Goal: Task Accomplishment & Management: Use online tool/utility

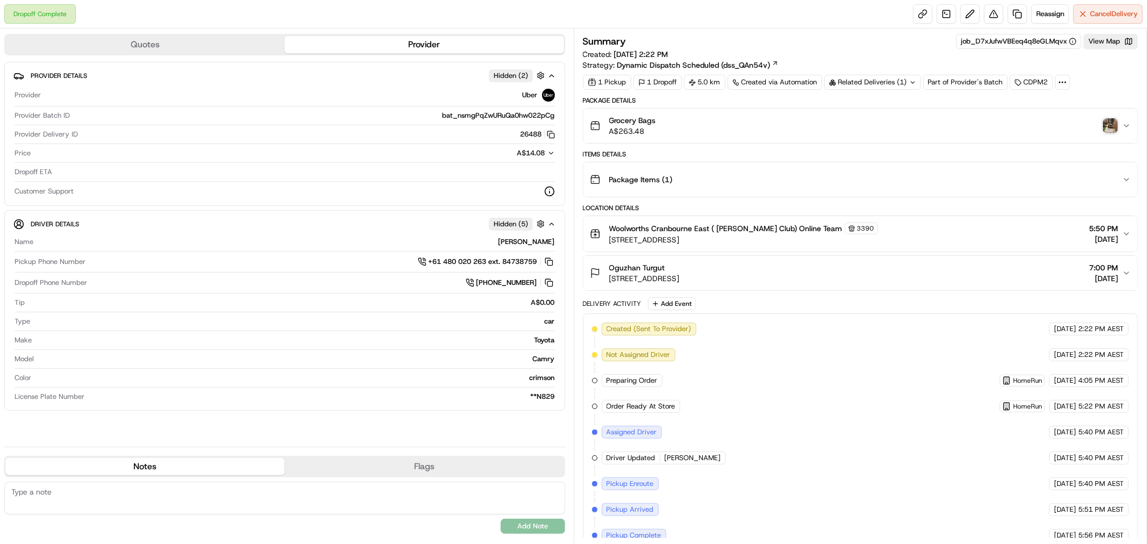
click at [1106, 130] on img "button" at bounding box center [1110, 125] width 15 height 15
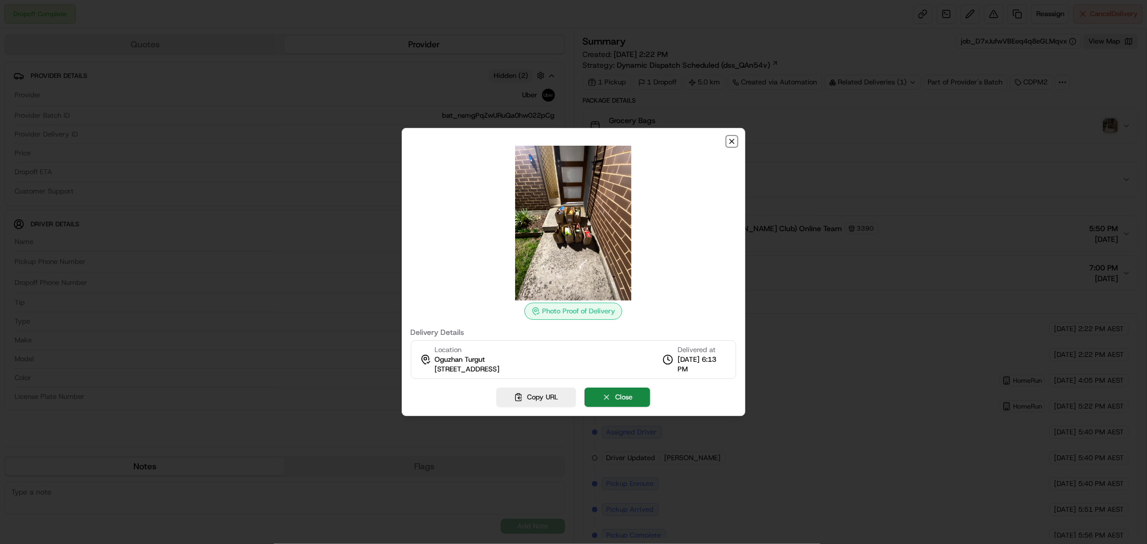
click at [734, 140] on icon "button" at bounding box center [732, 141] width 9 height 9
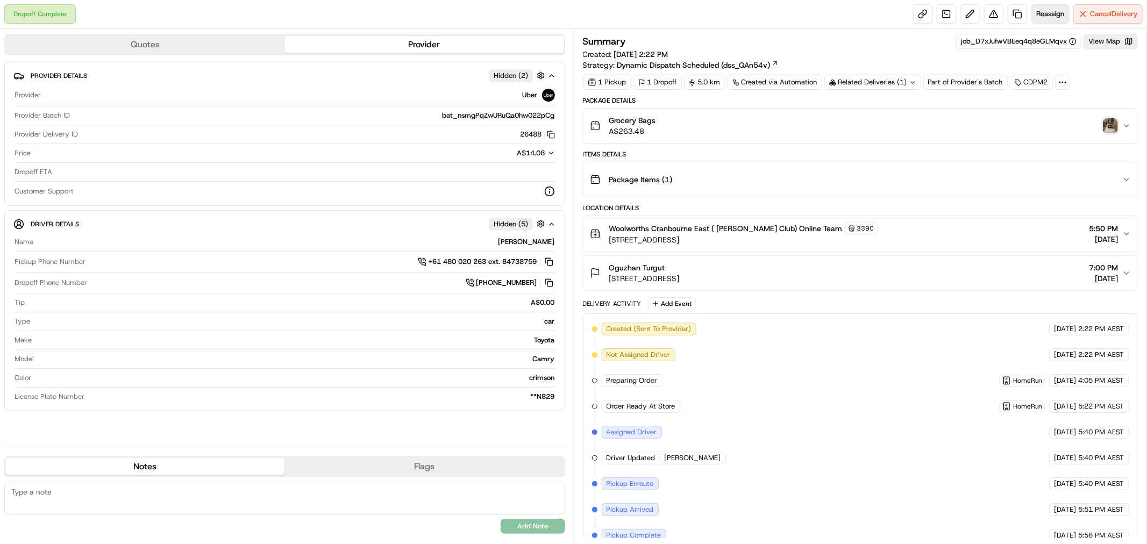
click at [1041, 11] on span "Reassign" at bounding box center [1050, 14] width 28 height 10
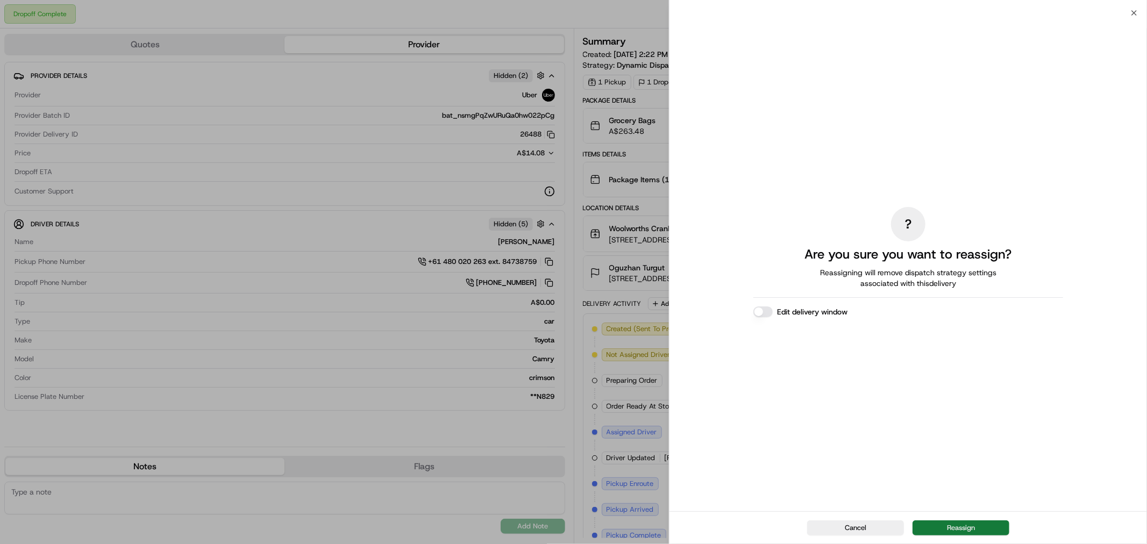
click at [972, 528] on button "Reassign" at bounding box center [961, 528] width 97 height 15
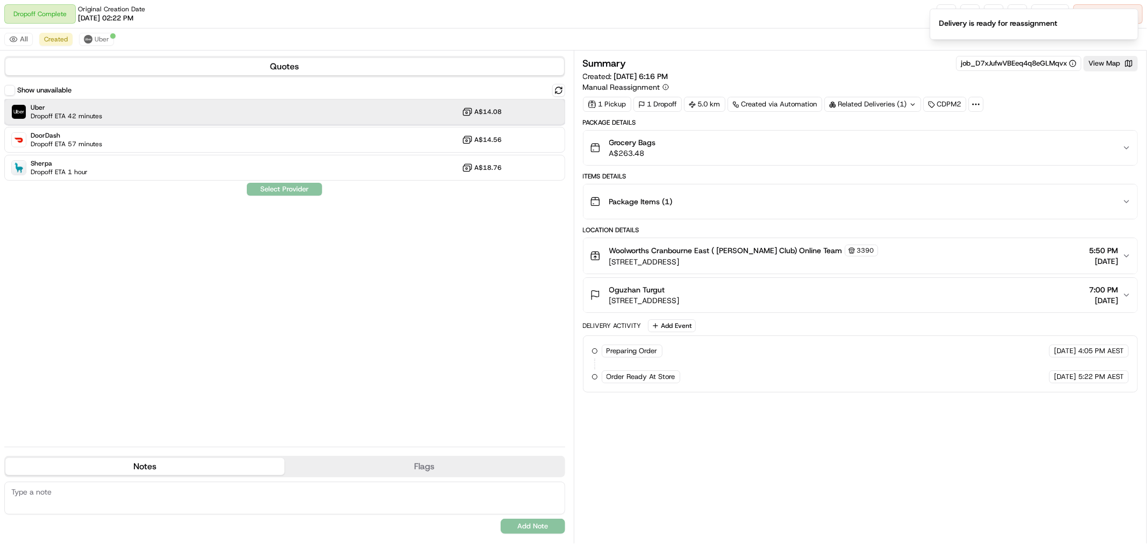
click at [111, 110] on div "Uber Dropoff ETA 42 minutes A$14.08" at bounding box center [284, 112] width 561 height 26
click at [284, 188] on button "Assign Provider" at bounding box center [284, 189] width 76 height 13
